Goal: Transaction & Acquisition: Purchase product/service

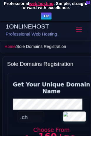
click at [12, 39] on h5 "Professional Web Hosting" at bounding box center [43, 35] width 81 height 5
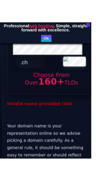
scroll to position [81, 0]
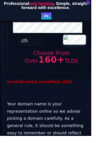
click at [53, 67] on h4 "Choose From Over 160+ TLDs" at bounding box center [54, 59] width 84 height 15
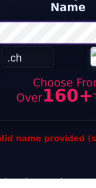
scroll to position [1, 0]
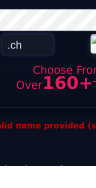
click at [32, 128] on select ".academy .agency .ai .bargains .bike .boutique .broker .cafe .capital .center .…" at bounding box center [32, 122] width 28 height 12
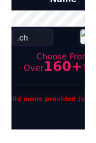
scroll to position [1, 0]
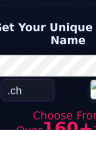
select select "net"
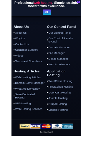
scroll to position [0, 108]
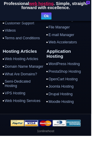
scroll to position [3922, 0]
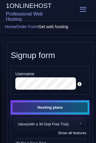
select select "2"
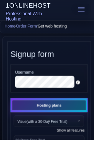
click at [21, 78] on div "Username" at bounding box center [50, 80] width 79 height 29
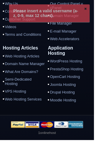
scroll to position [1999, 0]
click at [55, 19] on link "Domain Manager" at bounding box center [70, 16] width 43 height 6
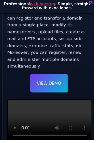
click at [63, 14] on link "domains" at bounding box center [72, 11] width 19 height 5
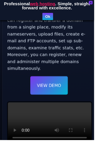
scroll to position [77, 0]
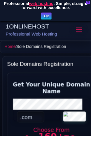
click at [84, 30] on span at bounding box center [82, 31] width 6 height 5
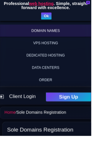
scroll to position [42, 0]
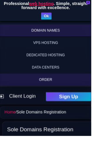
click at [47, 82] on link "Order" at bounding box center [48, 83] width 96 height 13
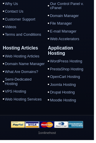
scroll to position [1313, 0]
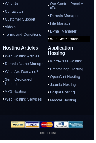
click at [55, 43] on link "Web Accelerators" at bounding box center [70, 40] width 43 height 6
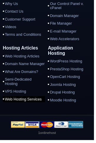
click at [15, 104] on link "Web Hosting Services" at bounding box center [24, 101] width 43 height 6
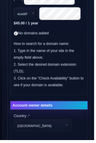
scroll to position [376, 0]
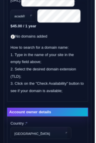
scroll to position [375, 0]
